Goal: Check status

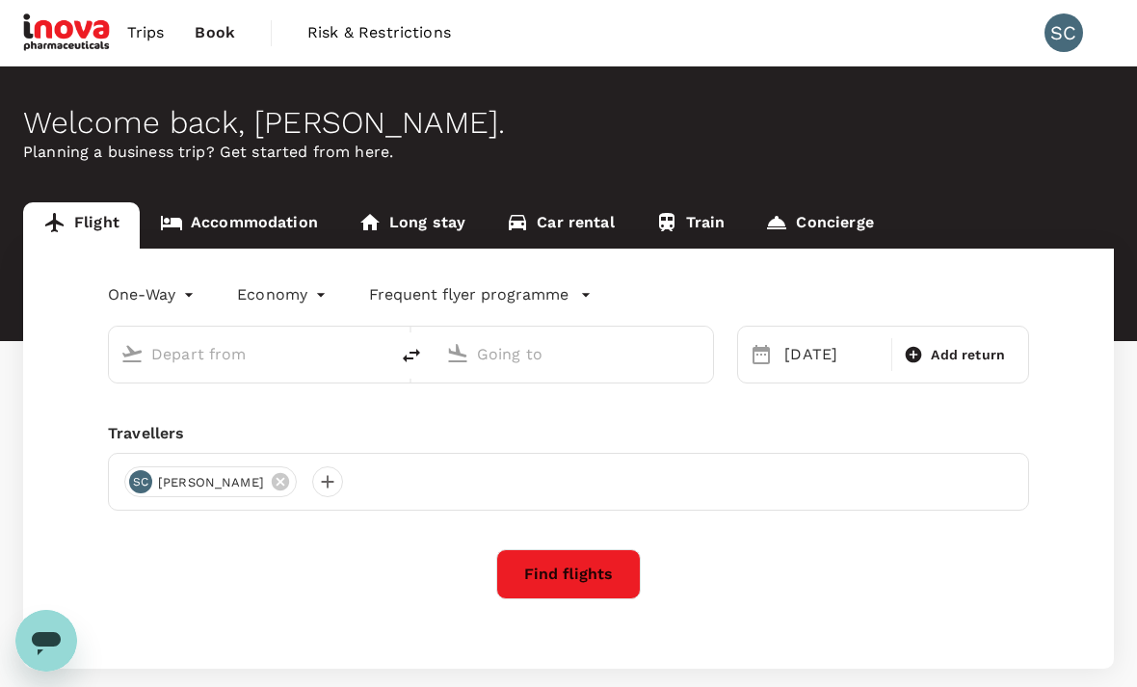
type input "[GEOGRAPHIC_DATA], [GEOGRAPHIC_DATA] (any)"
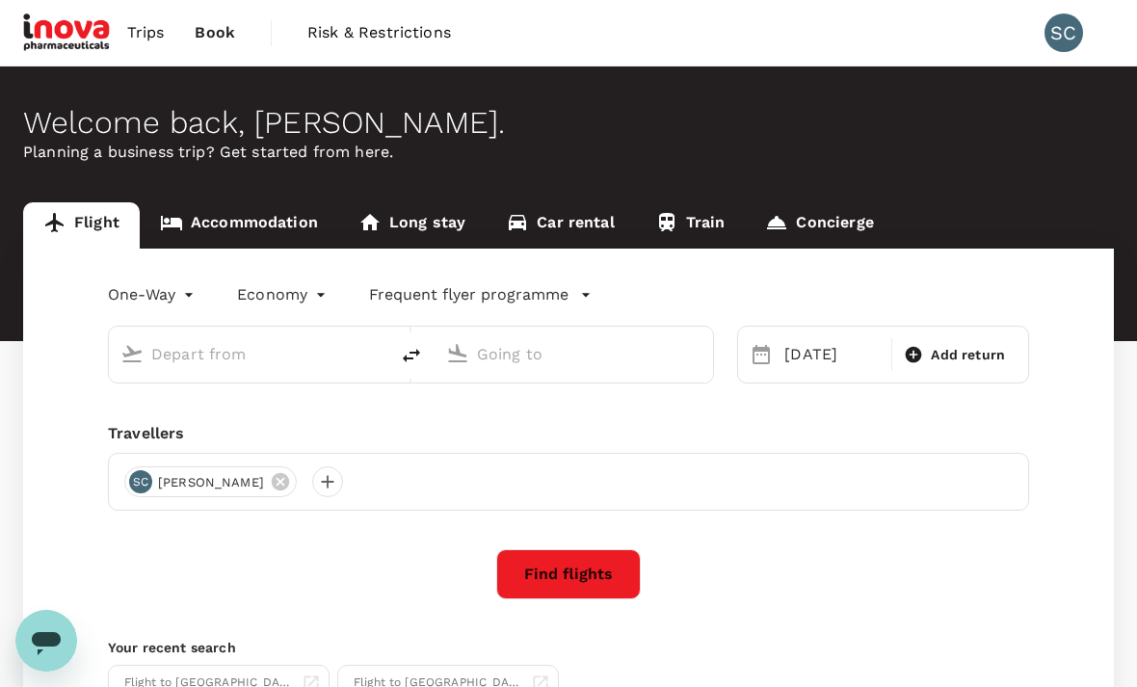
type input "[GEOGRAPHIC_DATA], [GEOGRAPHIC_DATA] (any)"
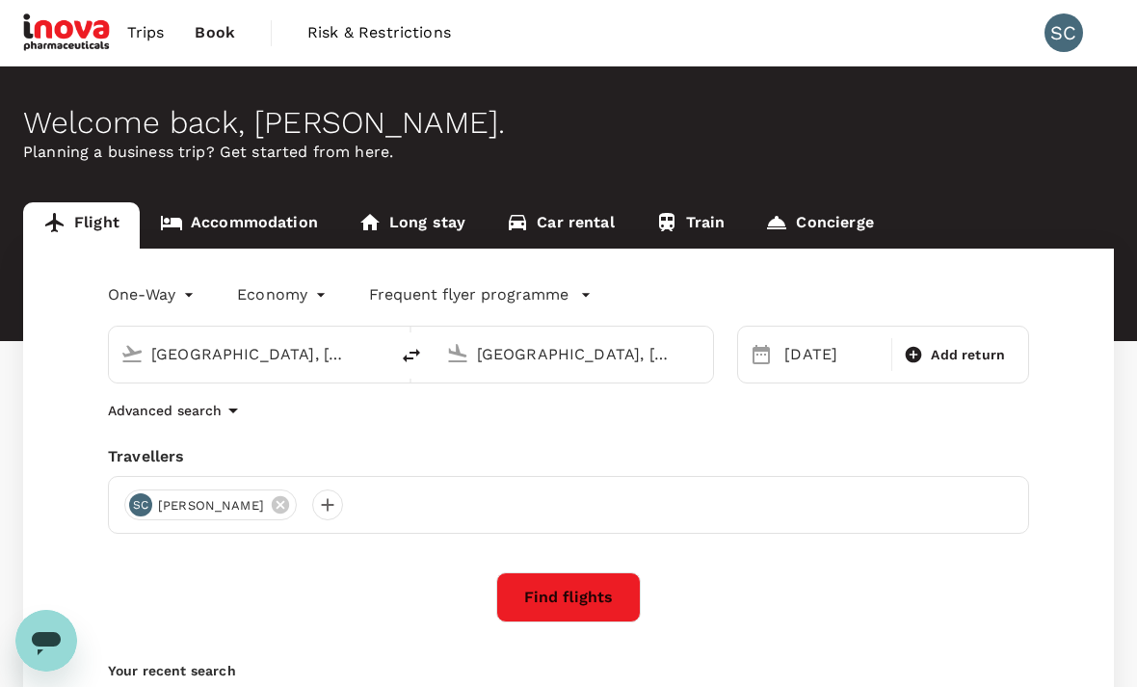
click at [227, 229] on link "Accommodation" at bounding box center [239, 225] width 198 height 46
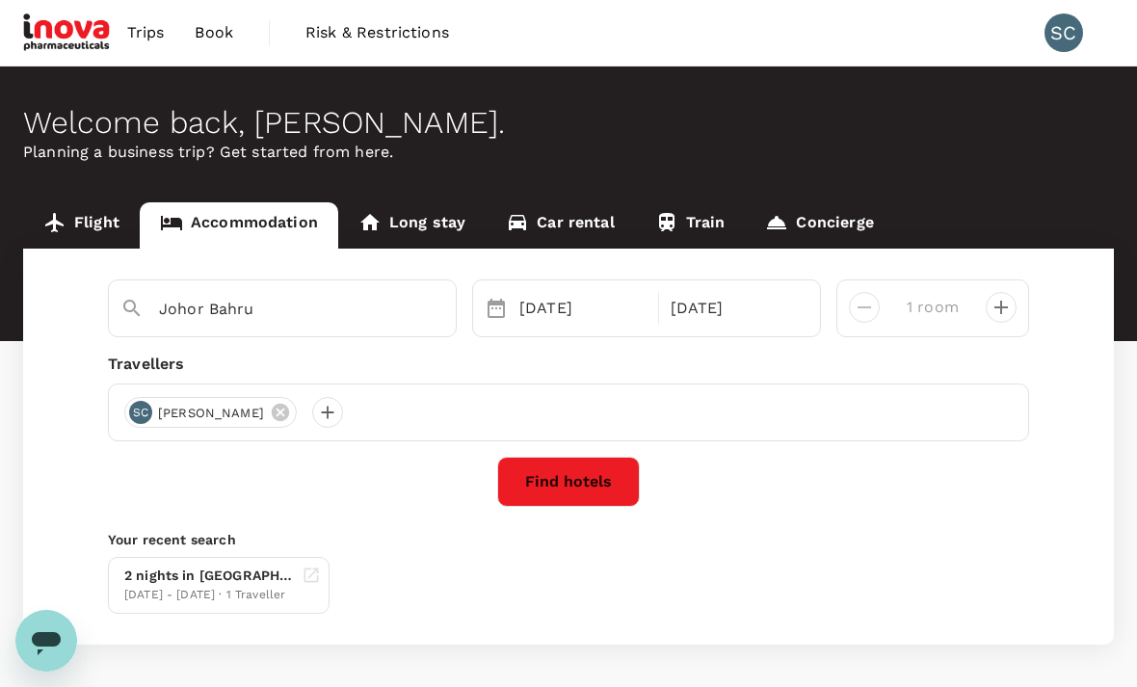
type input "Malacca"
click at [215, 38] on span "Book" at bounding box center [214, 32] width 39 height 23
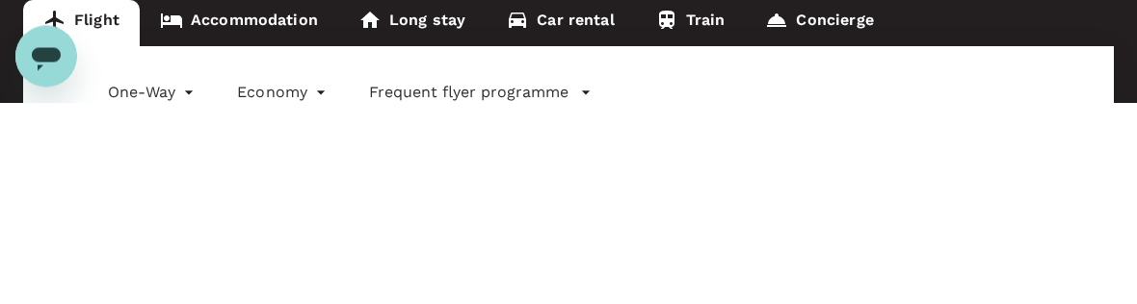
type input "[GEOGRAPHIC_DATA], [GEOGRAPHIC_DATA] (any)"
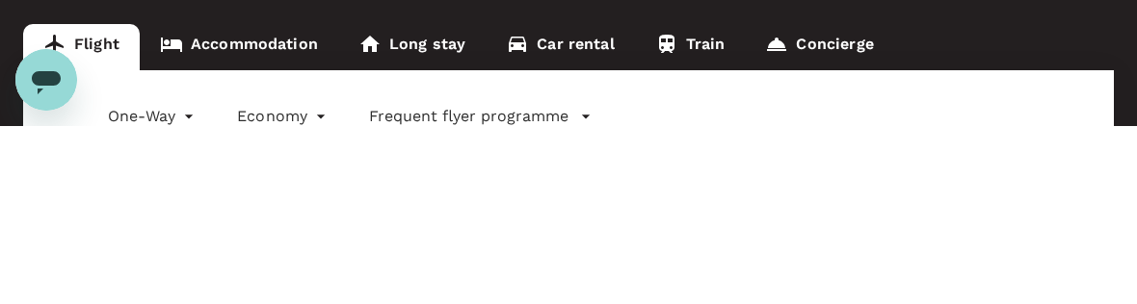
type input "[GEOGRAPHIC_DATA], [GEOGRAPHIC_DATA] (any)"
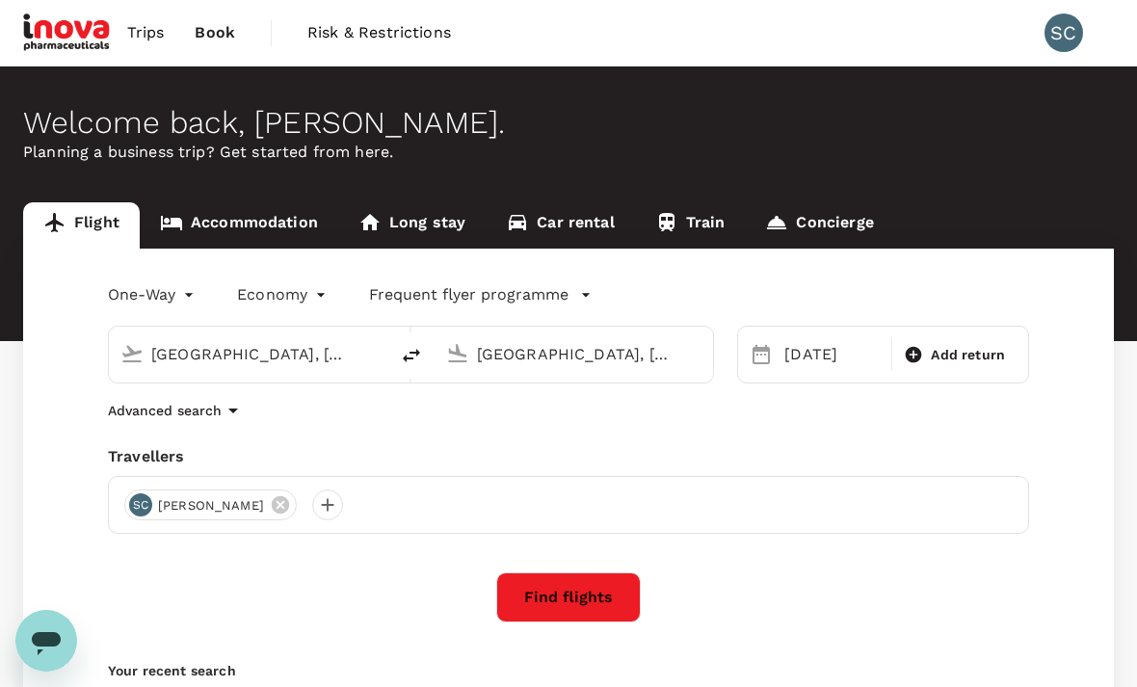
click at [135, 33] on span "Trips" at bounding box center [146, 32] width 38 height 23
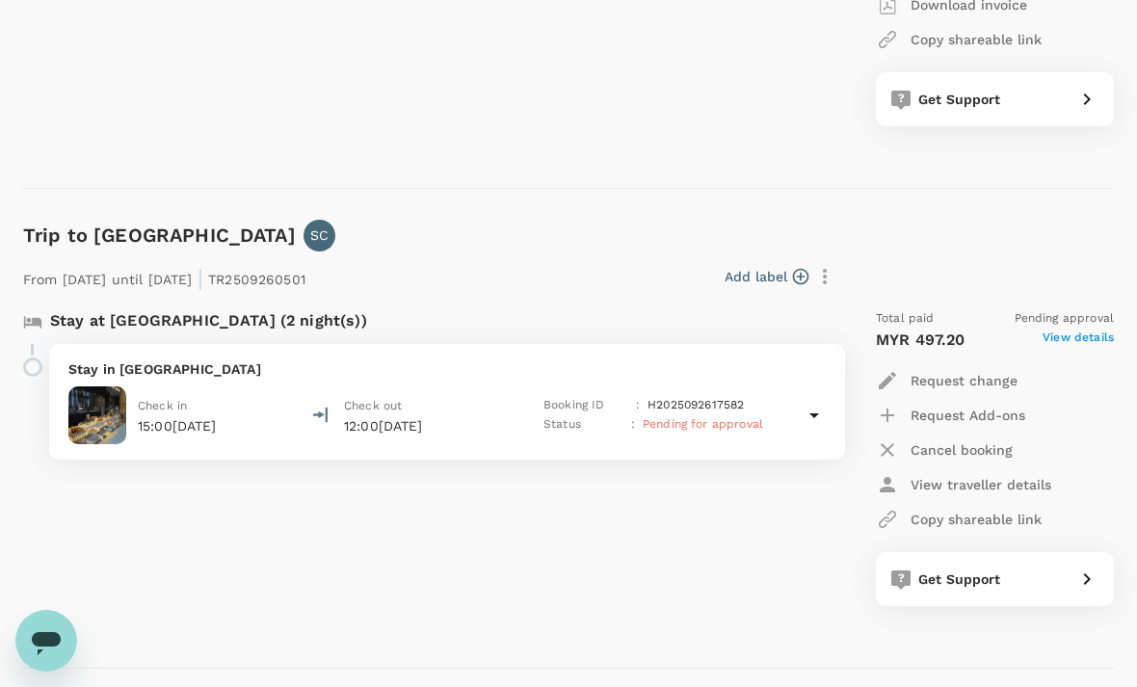
scroll to position [618, 0]
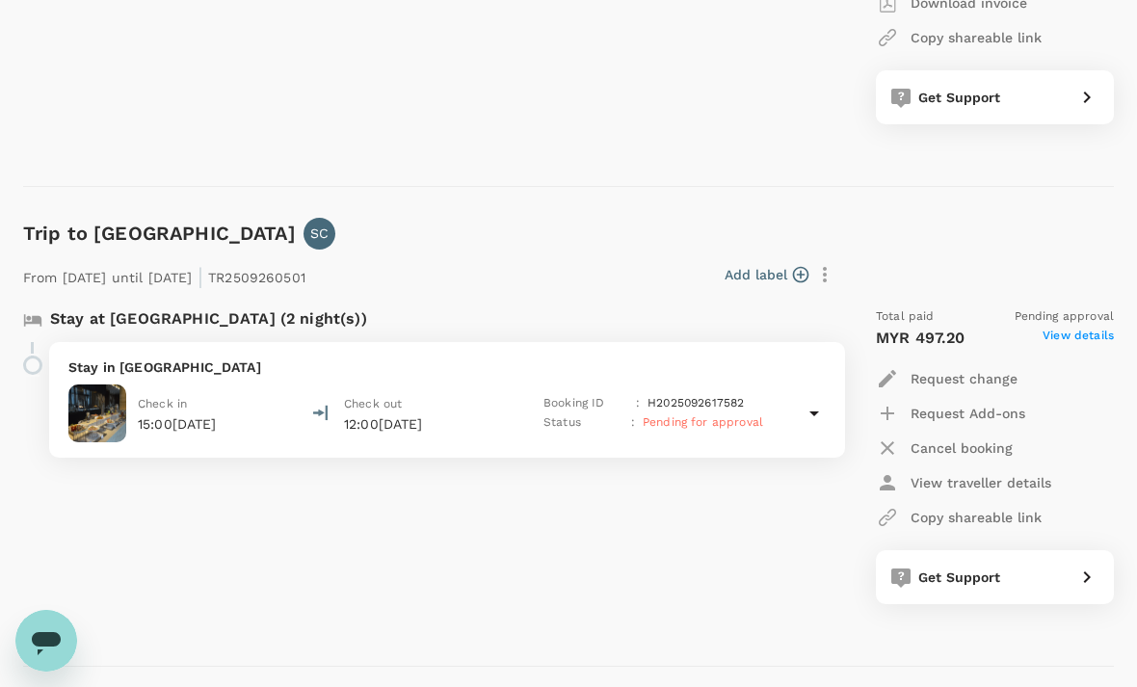
click at [802, 403] on div "Check in 15:00, 08 Oct 2025 Check out 12:00, 10 Oct 2025 Booking ID : H20250926…" at bounding box center [446, 413] width 757 height 58
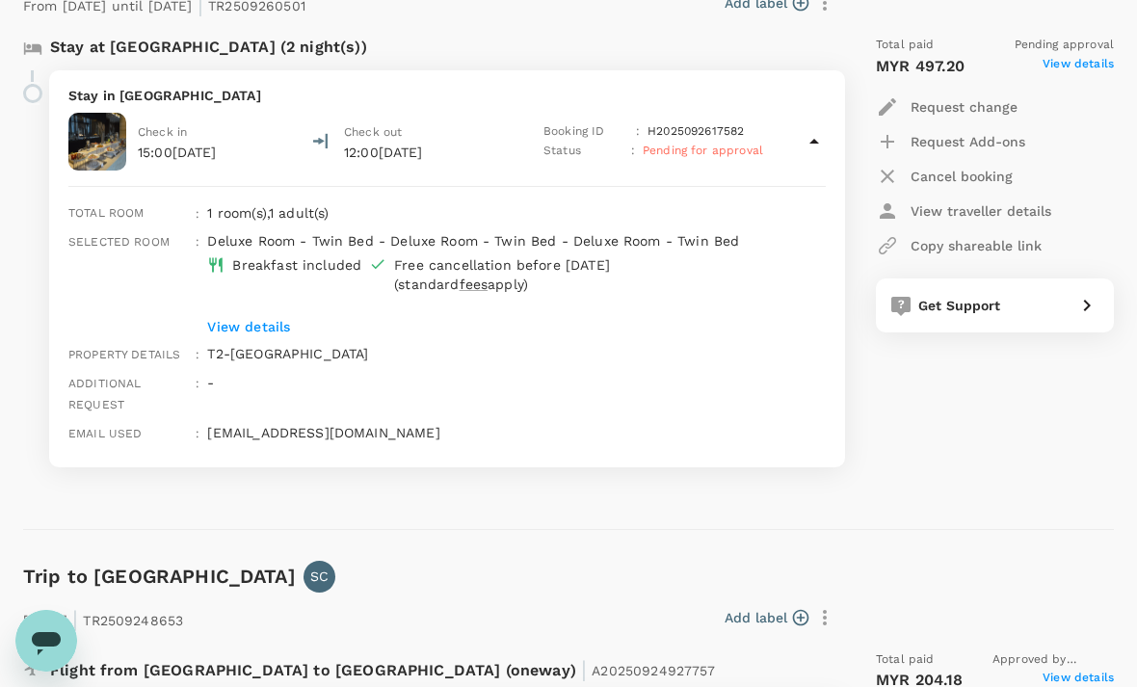
scroll to position [886, 0]
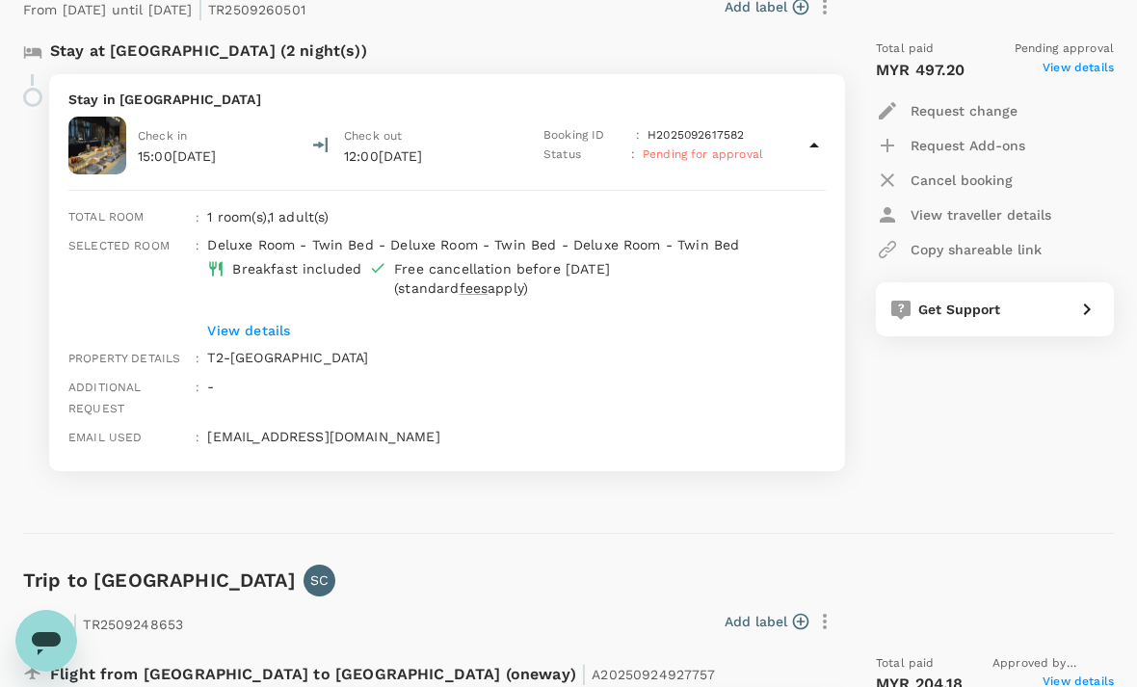
click at [1096, 69] on span "View details" at bounding box center [1078, 70] width 71 height 23
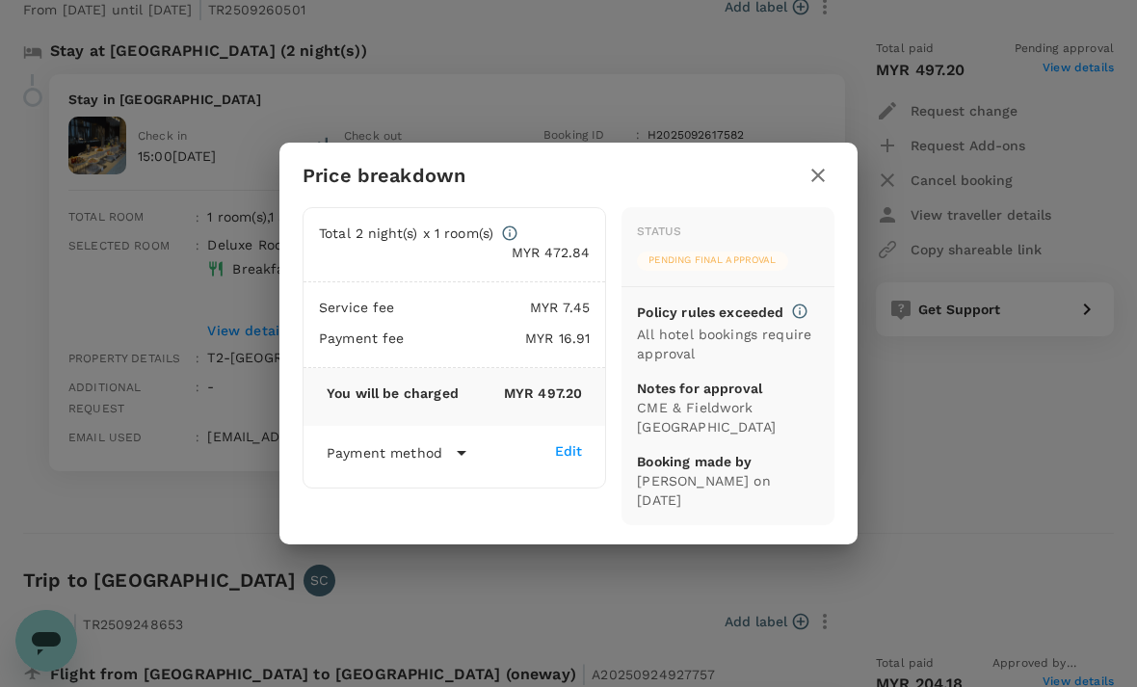
click at [796, 320] on icon at bounding box center [799, 311] width 17 height 17
click at [757, 271] on div "Pending final approval" at bounding box center [712, 260] width 150 height 19
click at [823, 187] on icon "button" at bounding box center [817, 175] width 23 height 23
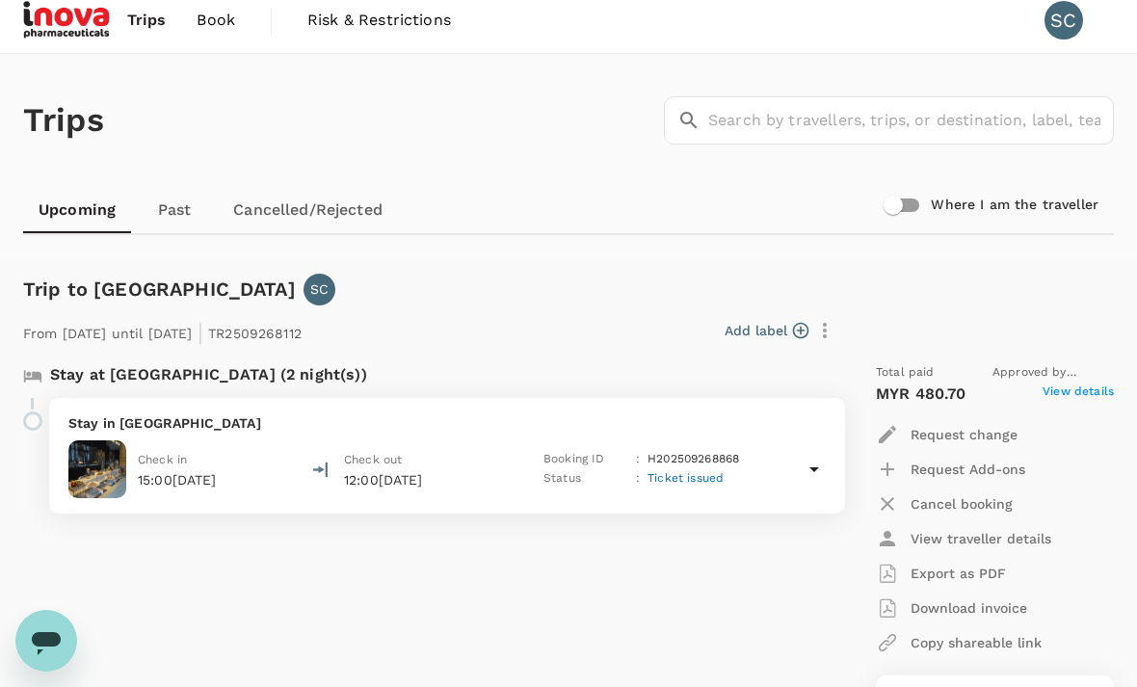
scroll to position [8, 0]
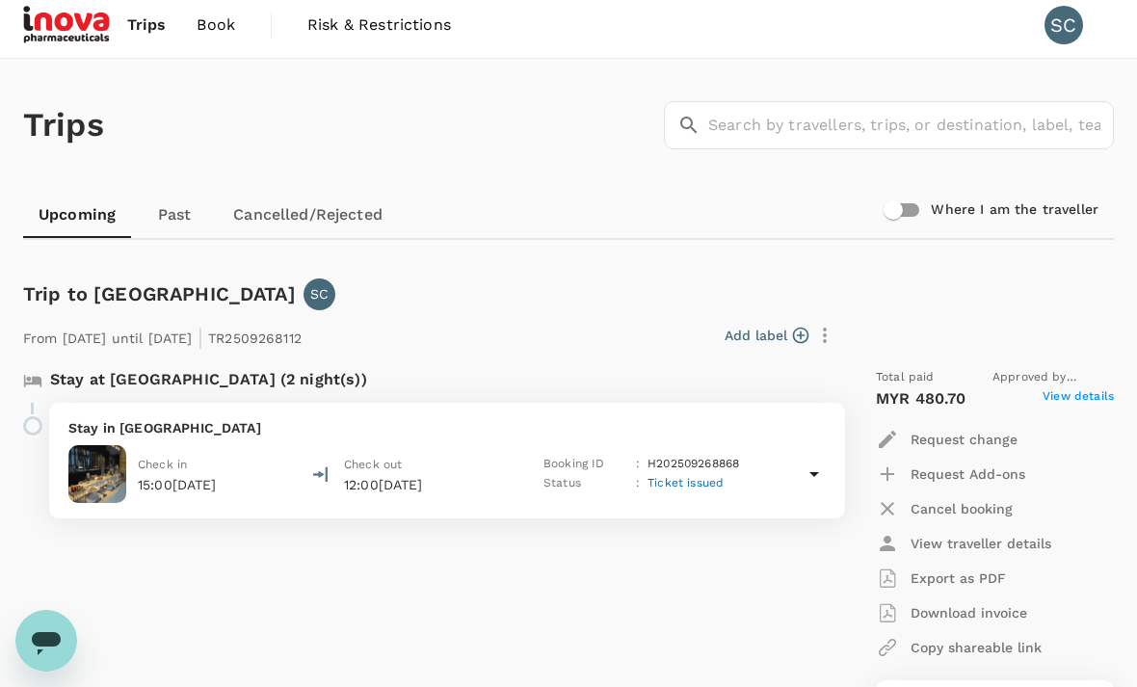
click at [330, 211] on link "Cancelled/Rejected" at bounding box center [308, 215] width 180 height 46
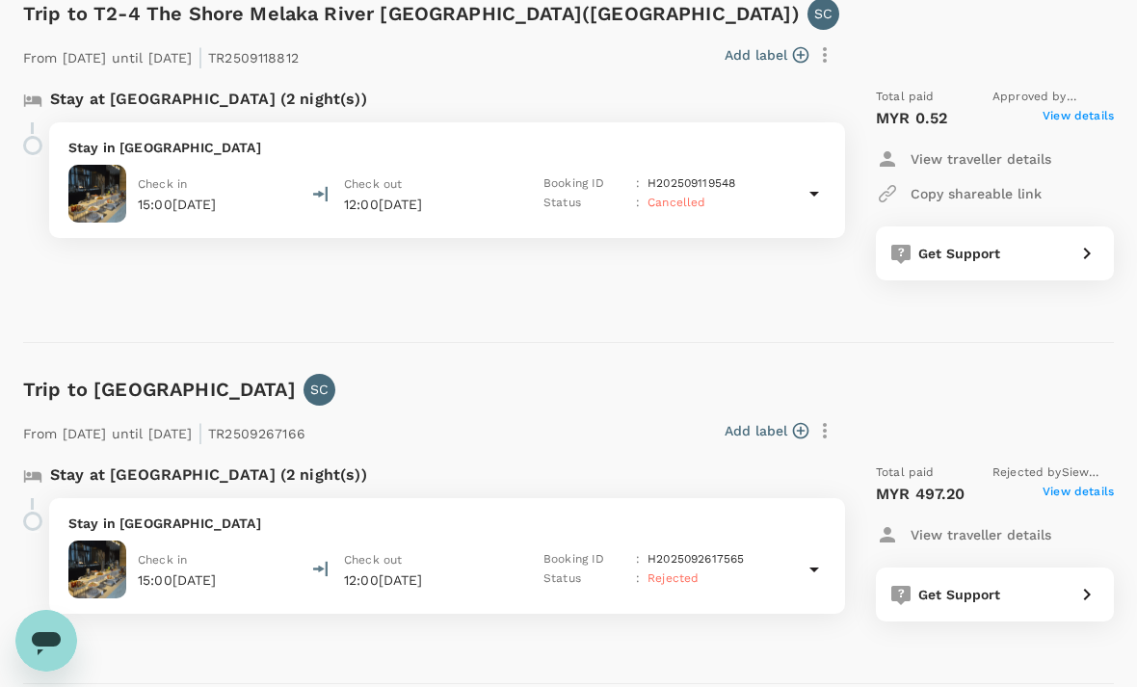
scroll to position [293, 0]
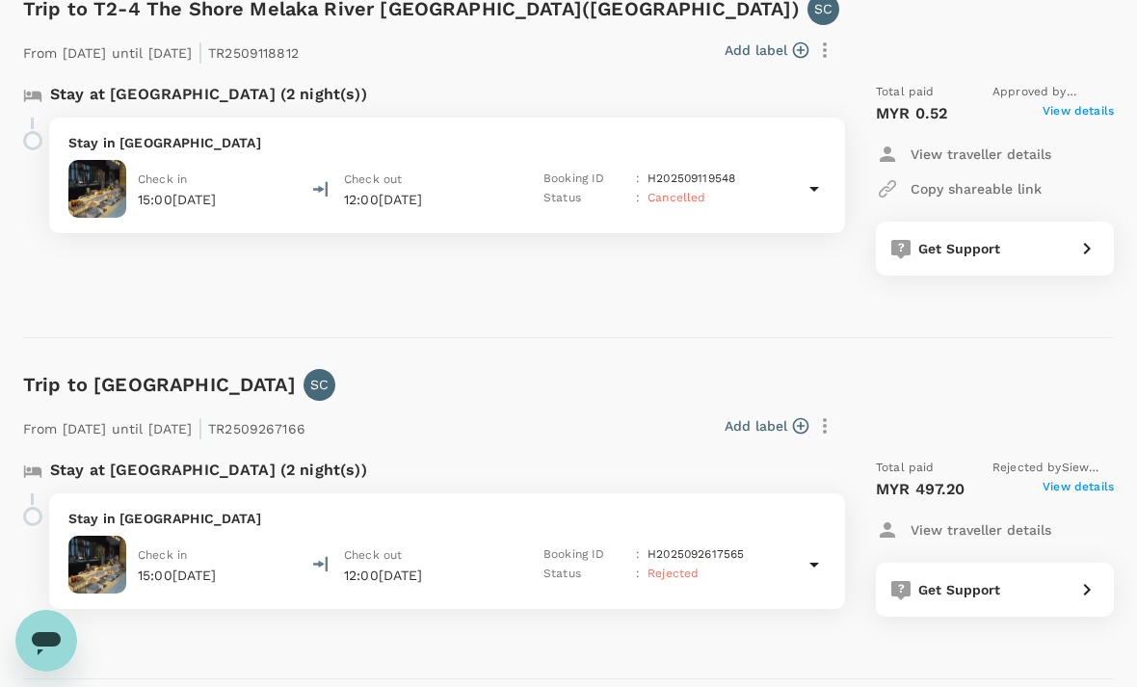
click at [1091, 106] on span "View details" at bounding box center [1078, 113] width 71 height 23
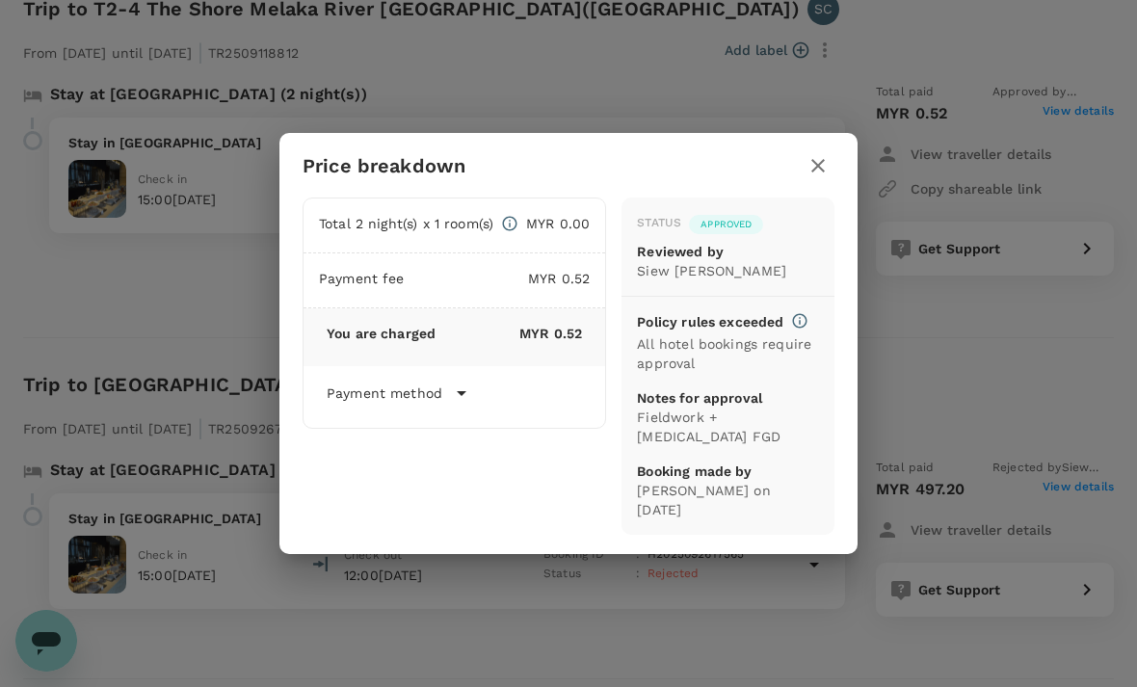
click at [807, 177] on icon "button" at bounding box center [817, 165] width 23 height 23
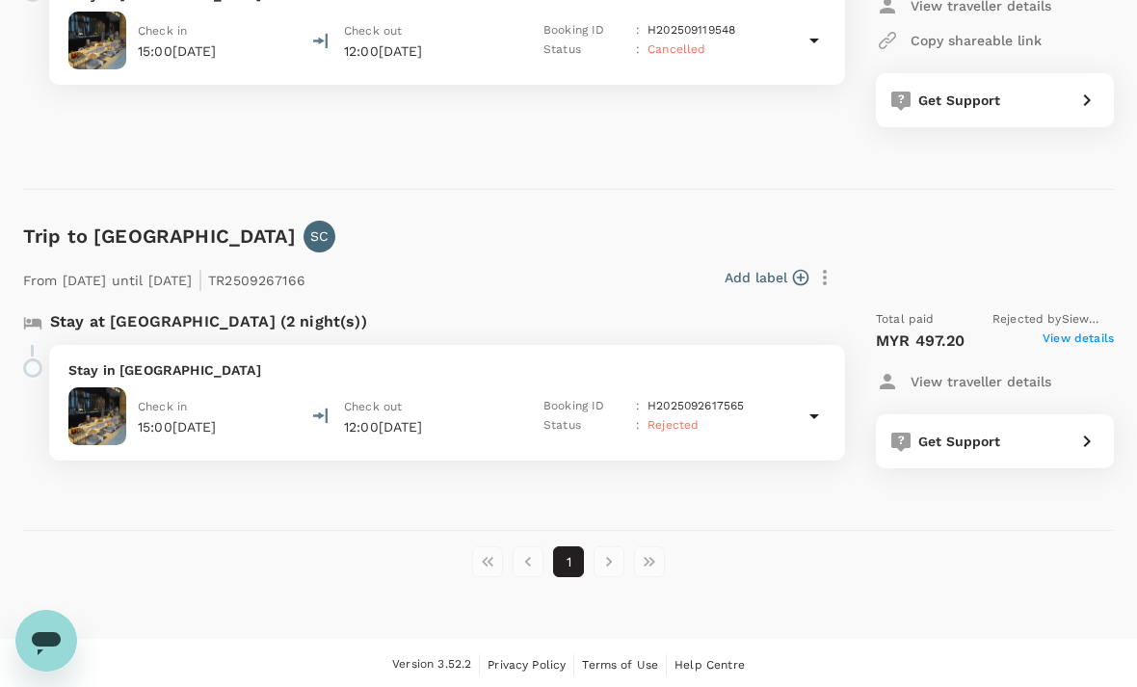
scroll to position [440, 0]
click at [816, 410] on icon at bounding box center [814, 417] width 23 height 23
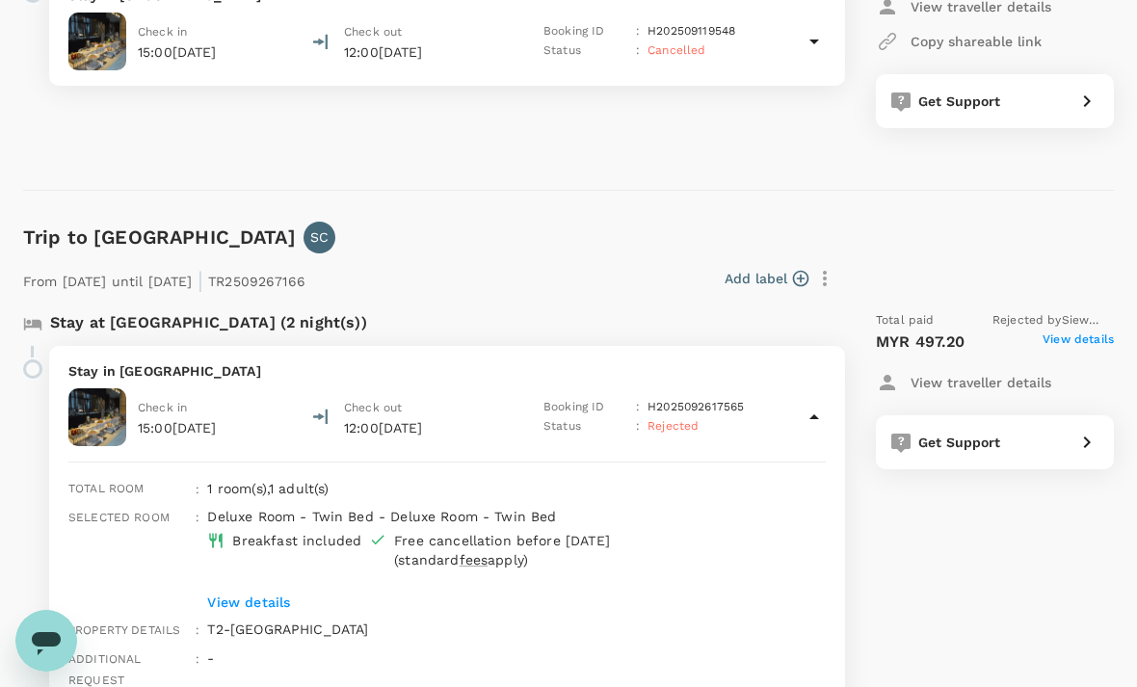
click at [1097, 337] on span "View details" at bounding box center [1078, 341] width 71 height 23
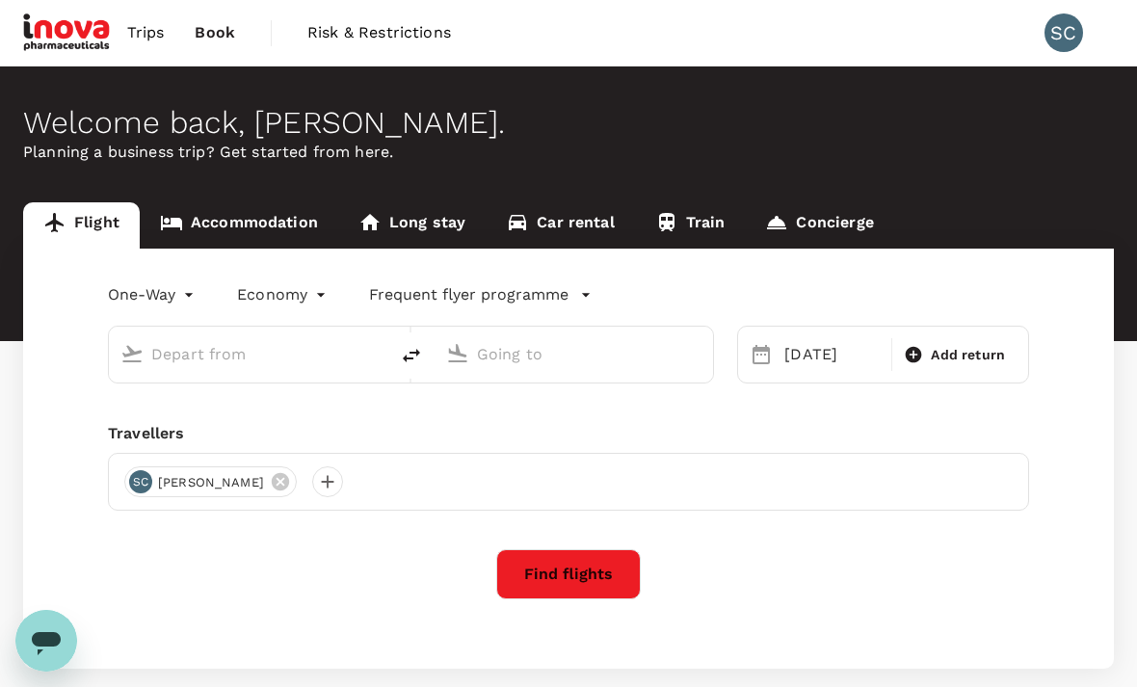
type input "[GEOGRAPHIC_DATA], [GEOGRAPHIC_DATA] (any)"
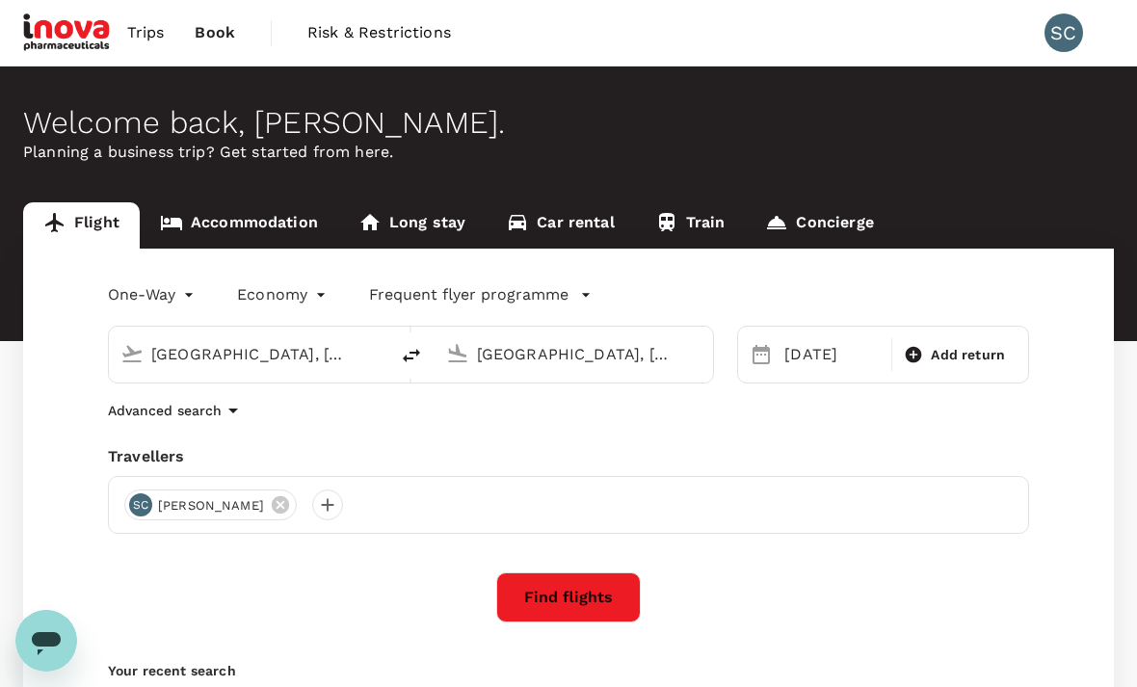
click at [140, 40] on span "Trips" at bounding box center [146, 32] width 38 height 23
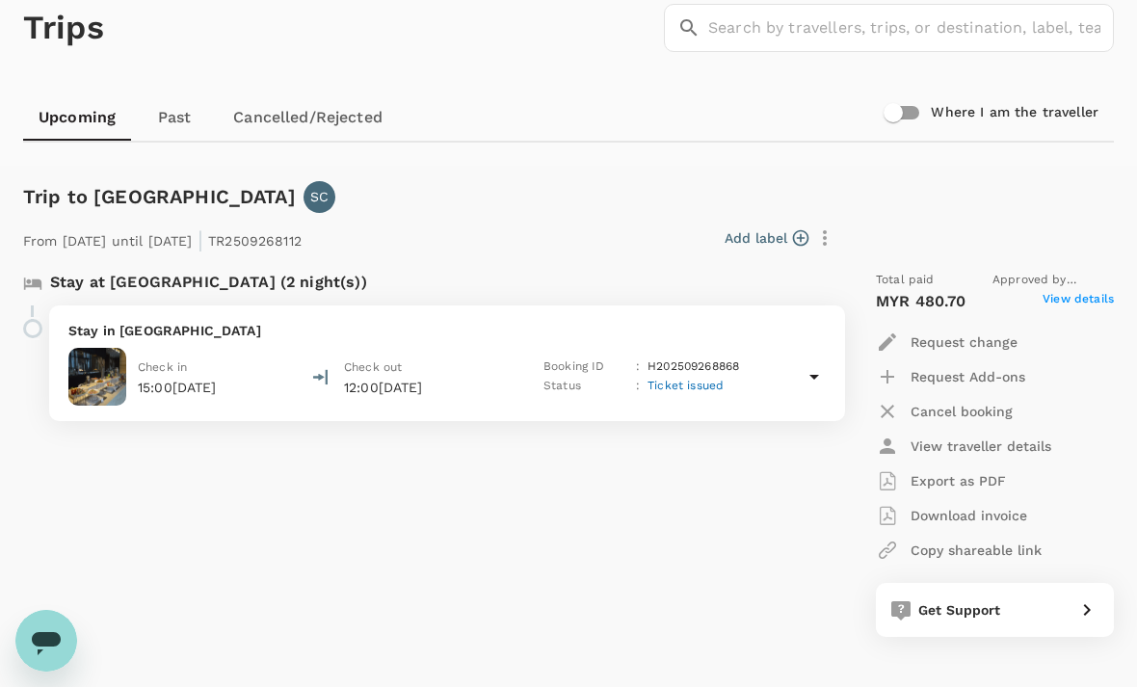
scroll to position [106, 0]
click at [1002, 515] on p "Download invoice" at bounding box center [969, 514] width 117 height 19
